Goal: Download file/media

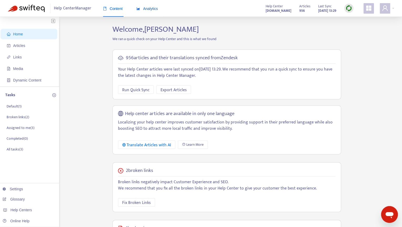
click at [144, 9] on span "Analytics" at bounding box center [147, 9] width 22 height 4
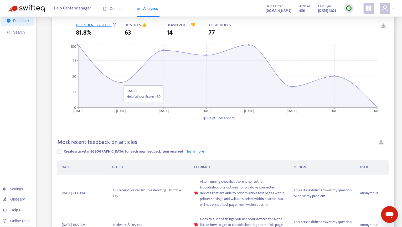
scroll to position [63, 0]
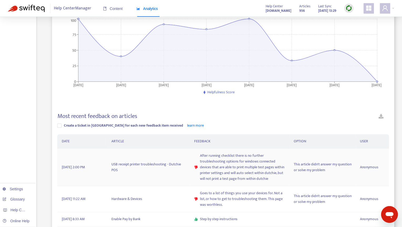
click at [114, 165] on td "USB receipt printer troubleshooting - Dutchie POS" at bounding box center [148, 168] width 83 height 38
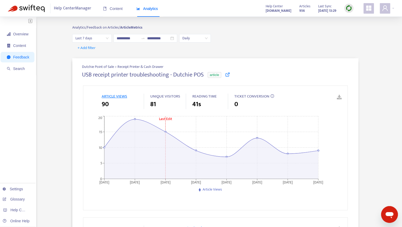
click at [230, 77] on link at bounding box center [227, 75] width 5 height 6
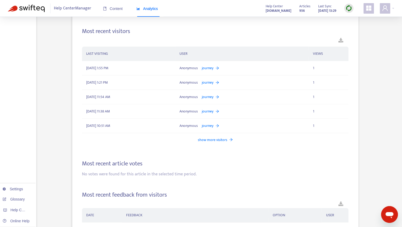
scroll to position [574, 0]
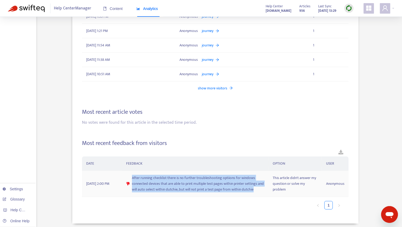
drag, startPoint x: 263, startPoint y: 188, endPoint x: 139, endPoint y: 171, distance: 124.8
click at [139, 171] on td "After running checklist there is no further troubleshooting optiions for window…" at bounding box center [195, 184] width 146 height 26
copy div "After running checklist there is no further troubleshooting optiions for window…"
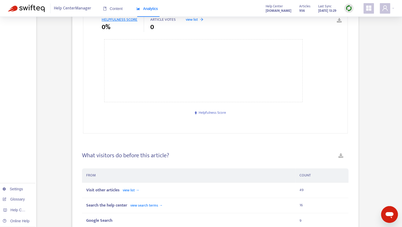
scroll to position [171, 0]
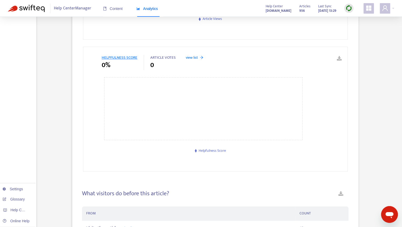
click at [67, 11] on span "Help Center Manager" at bounding box center [72, 8] width 37 height 10
click at [117, 9] on span "Content" at bounding box center [113, 9] width 20 height 4
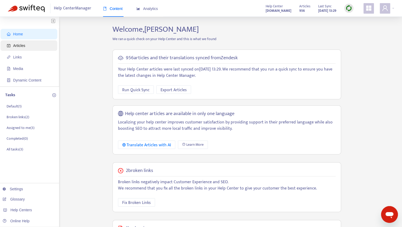
click at [28, 45] on span "Articles" at bounding box center [30, 45] width 46 height 11
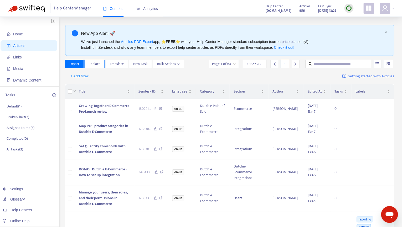
click at [96, 66] on span "Replace" at bounding box center [95, 64] width 12 height 6
click at [323, 63] on input "text" at bounding box center [338, 64] width 50 height 6
click at [375, 65] on button "button" at bounding box center [377, 64] width 8 height 8
click at [85, 80] on div "Click to sort ascending" at bounding box center [104, 80] width 41 height 9
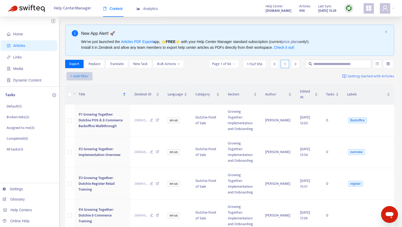
click at [84, 79] on span "+ Add filter" at bounding box center [79, 76] width 18 height 6
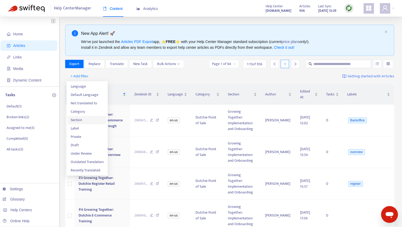
click at [82, 122] on span "Section" at bounding box center [87, 120] width 33 height 6
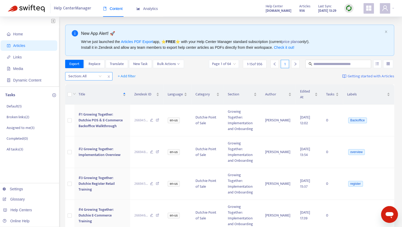
click at [84, 75] on div at bounding box center [82, 76] width 32 height 6
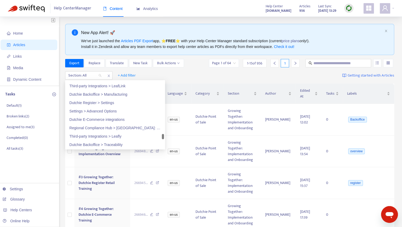
scroll to position [1269, 0]
click at [106, 119] on div "Dutchie E-Commerce integrations" at bounding box center [114, 120] width 91 height 6
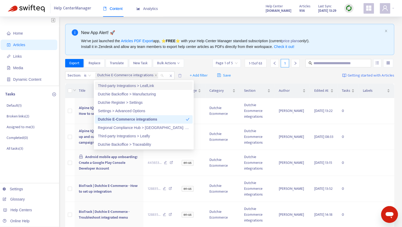
click at [200, 64] on div "Export Replace Translate New Task Bulk Actions Page 1 of 5 1 - 15 of 63 1" at bounding box center [229, 63] width 329 height 8
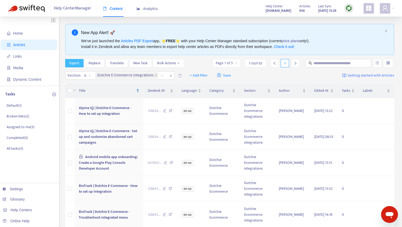
click at [75, 63] on span "Export" at bounding box center [74, 63] width 10 height 6
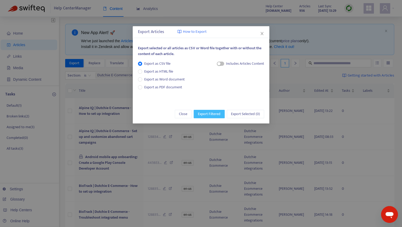
click at [202, 113] on span "Export Filtered" at bounding box center [209, 114] width 23 height 6
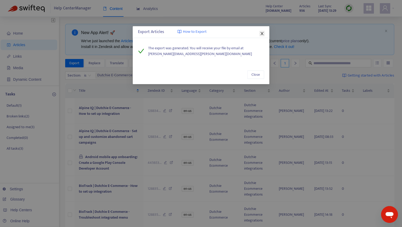
click at [263, 34] on icon "close" at bounding box center [262, 34] width 4 height 4
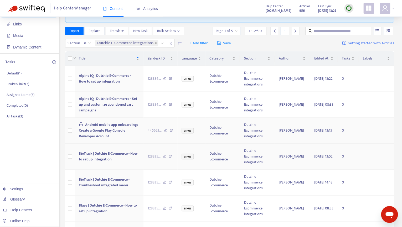
scroll to position [0, 0]
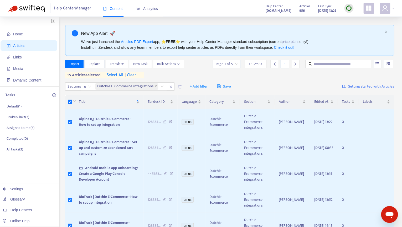
click at [117, 76] on span "select all" at bounding box center [115, 75] width 16 height 6
click at [226, 87] on span "Save" at bounding box center [224, 87] width 14 height 6
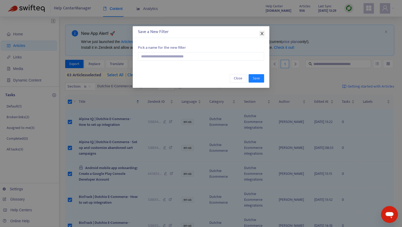
click at [264, 32] on span "Close" at bounding box center [262, 34] width 6 height 4
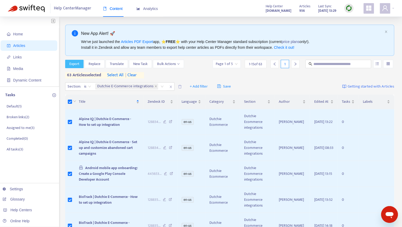
click at [74, 62] on span "Export" at bounding box center [74, 64] width 10 height 6
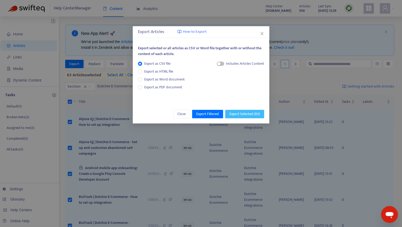
click at [240, 116] on span "Export Selected ( 63 )" at bounding box center [244, 114] width 30 height 6
